Goal: Task Accomplishment & Management: Use online tool/utility

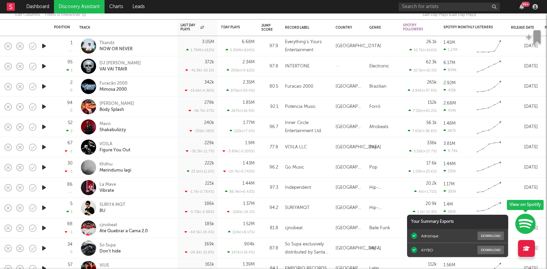
click at [523, 5] on div "99 +" at bounding box center [525, 4] width 8 height 5
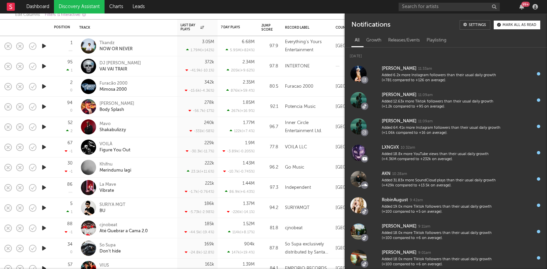
click at [523, 5] on div "99 +" at bounding box center [525, 4] width 8 height 5
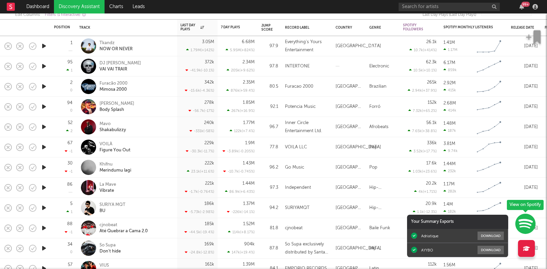
click at [523, 5] on div "99 +" at bounding box center [525, 4] width 8 height 5
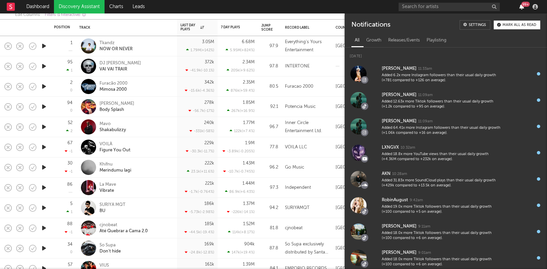
click at [521, 8] on icon "button" at bounding box center [521, 6] width 5 height 5
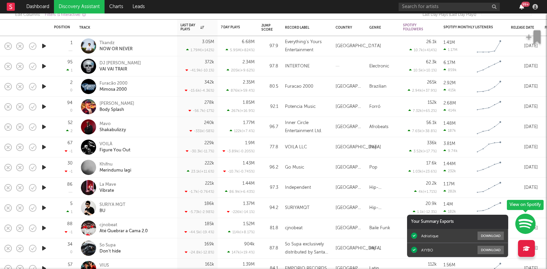
click at [521, 8] on icon "button" at bounding box center [521, 6] width 5 height 5
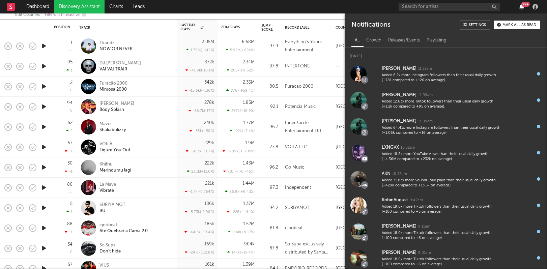
click at [521, 8] on icon "button" at bounding box center [521, 6] width 5 height 5
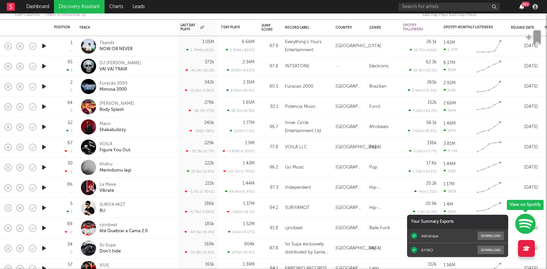
click at [521, 8] on icon "button" at bounding box center [521, 6] width 5 height 5
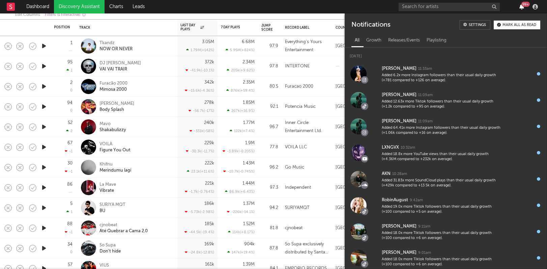
click at [521, 8] on icon "button" at bounding box center [521, 6] width 5 height 5
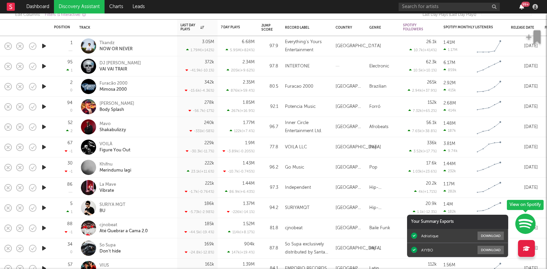
click at [521, 8] on icon "button" at bounding box center [521, 6] width 5 height 5
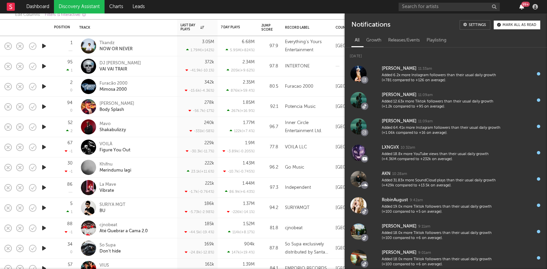
click at [521, 7] on icon "button" at bounding box center [521, 6] width 5 height 5
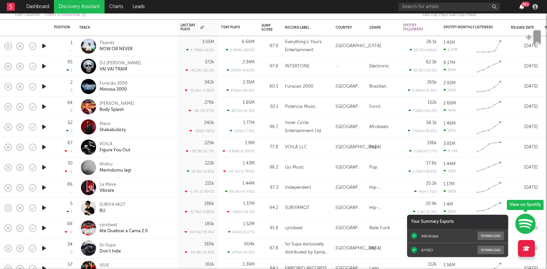
click at [521, 7] on icon "button" at bounding box center [521, 6] width 5 height 5
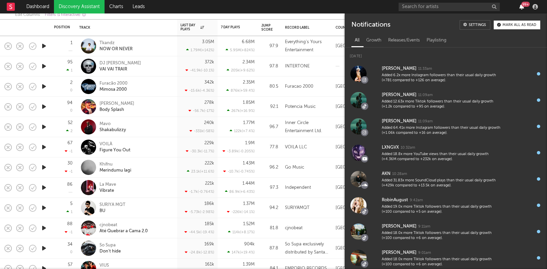
click at [521, 7] on icon "button" at bounding box center [521, 6] width 5 height 5
